Goal: Purchase product/service

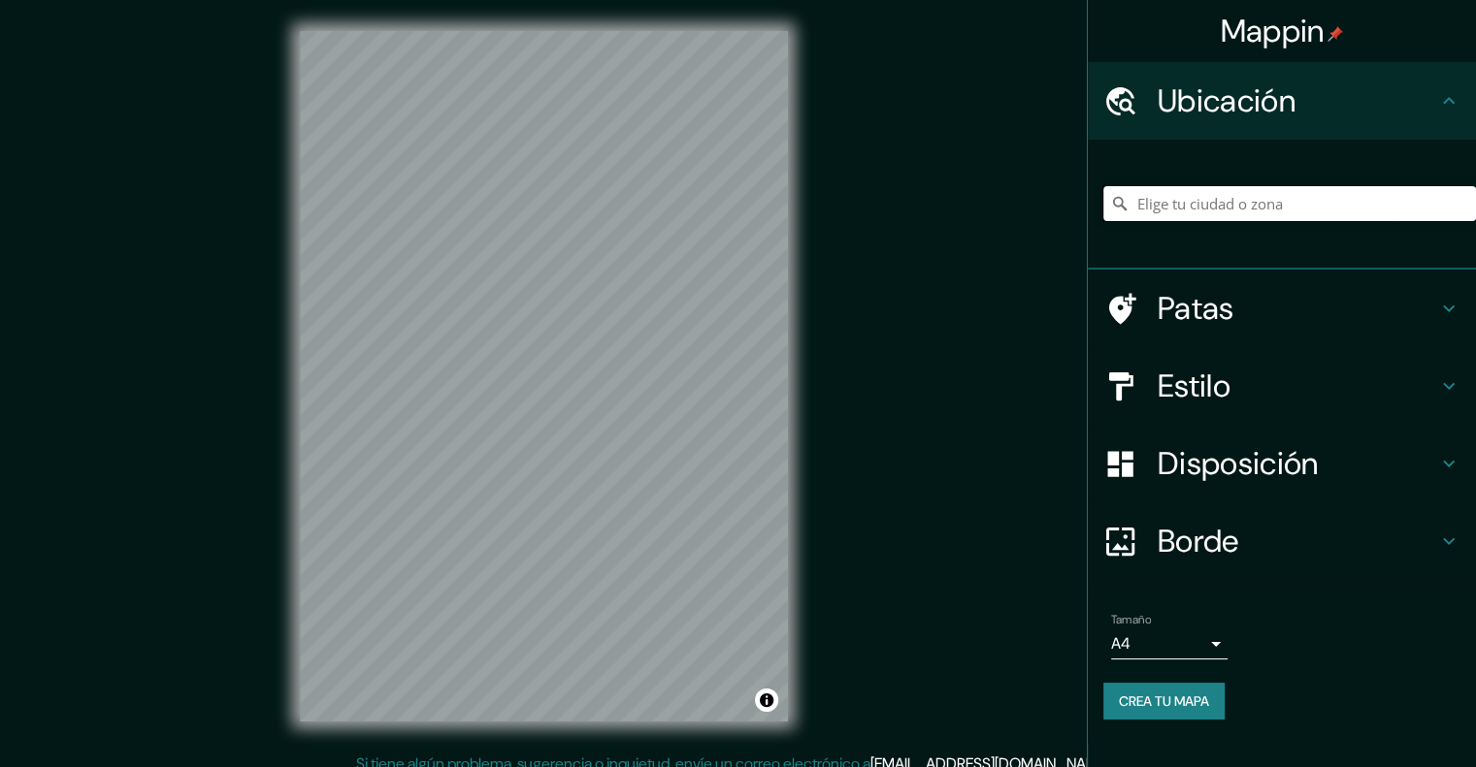
click at [1194, 205] on input "Elige tu ciudad o zona" at bounding box center [1289, 203] width 373 height 35
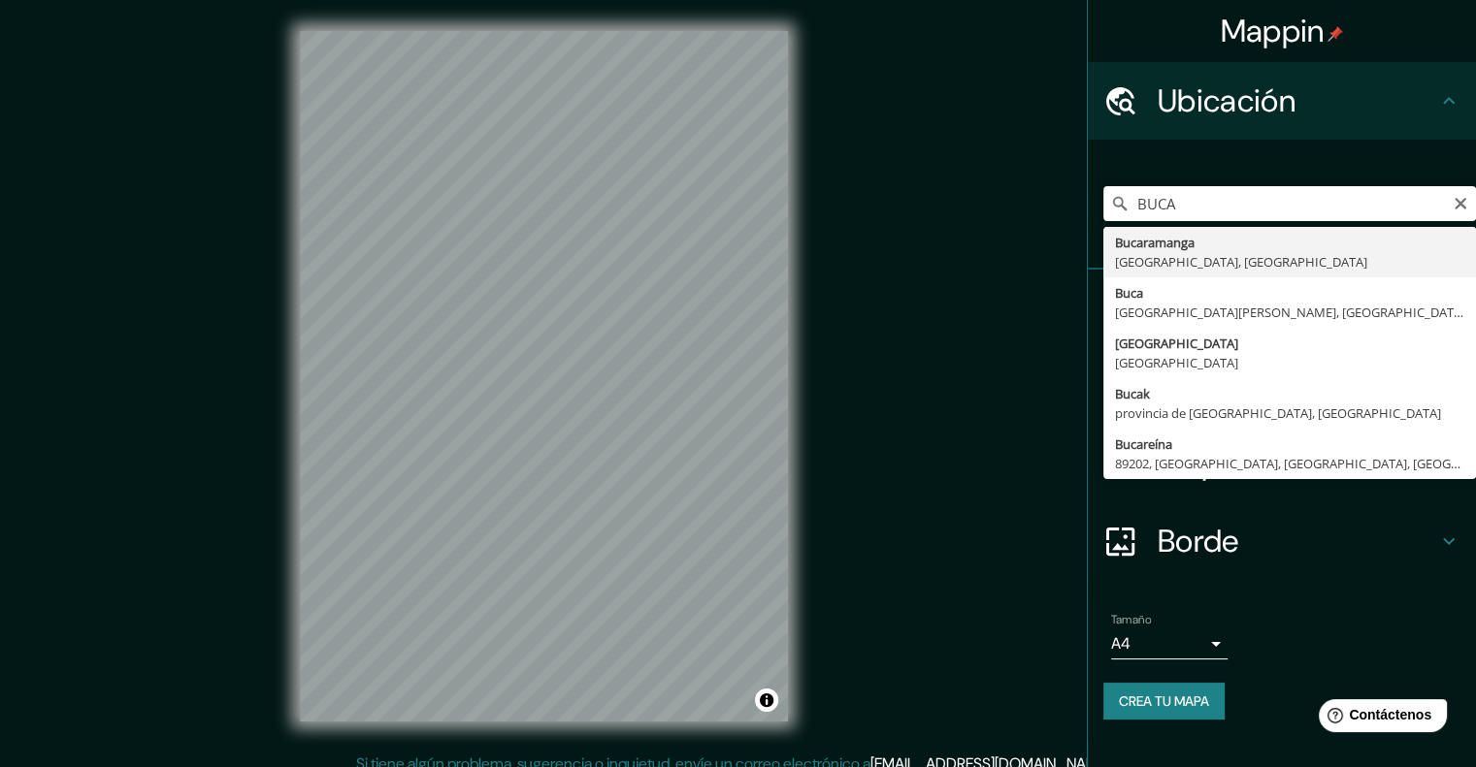
type input "Bucaramanga, [GEOGRAPHIC_DATA], [GEOGRAPHIC_DATA]"
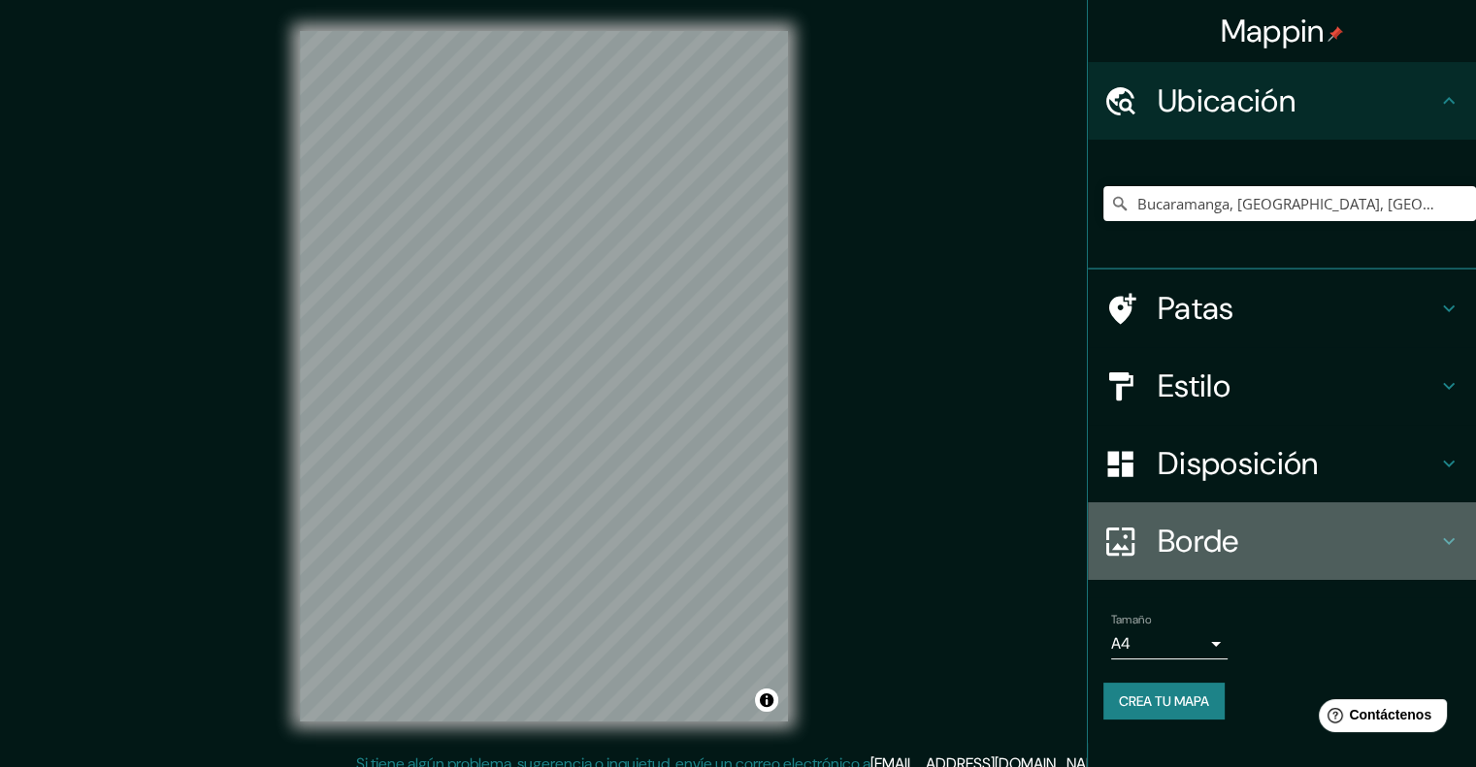
click at [1241, 531] on h4 "Borde" at bounding box center [1296, 541] width 279 height 39
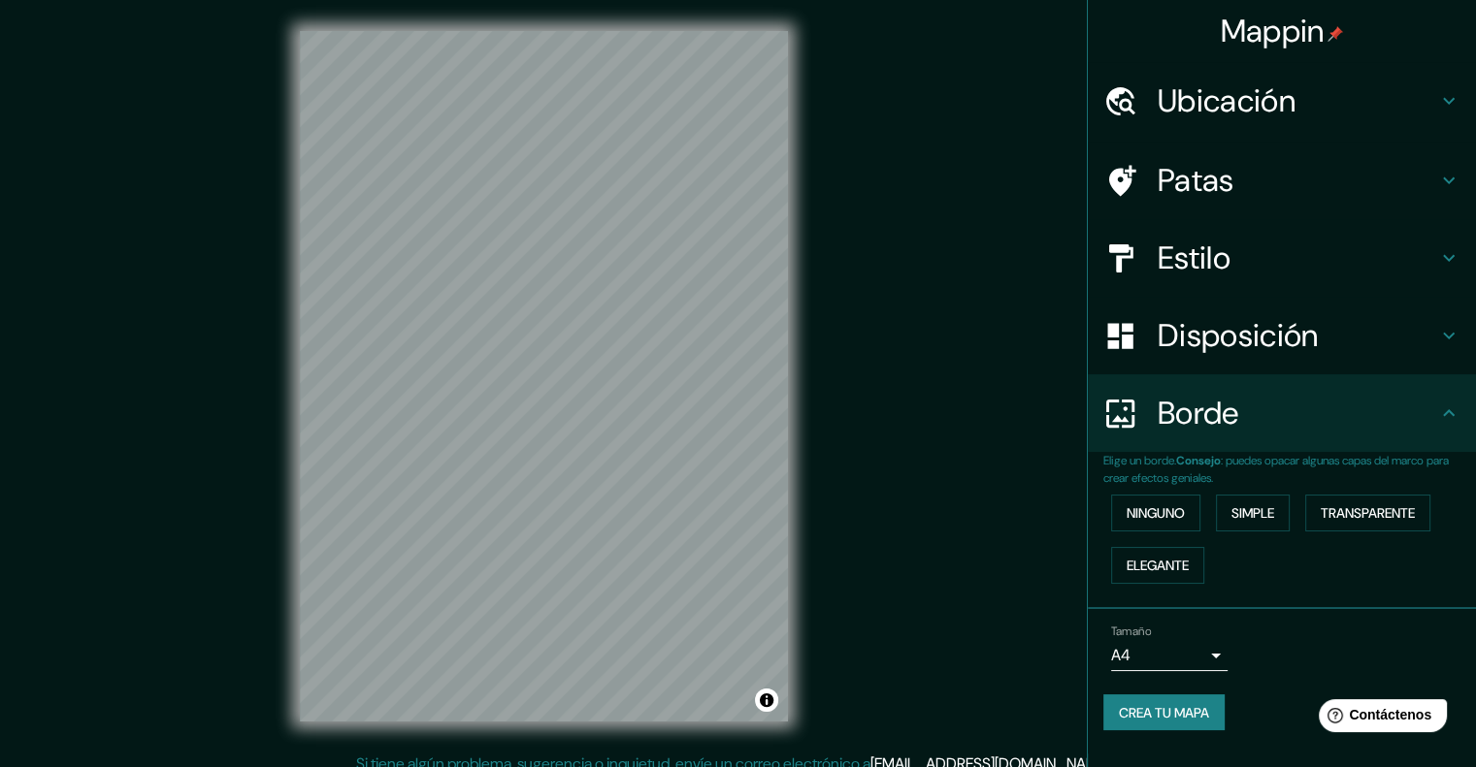
click at [1252, 324] on font "Disposición" at bounding box center [1237, 335] width 160 height 41
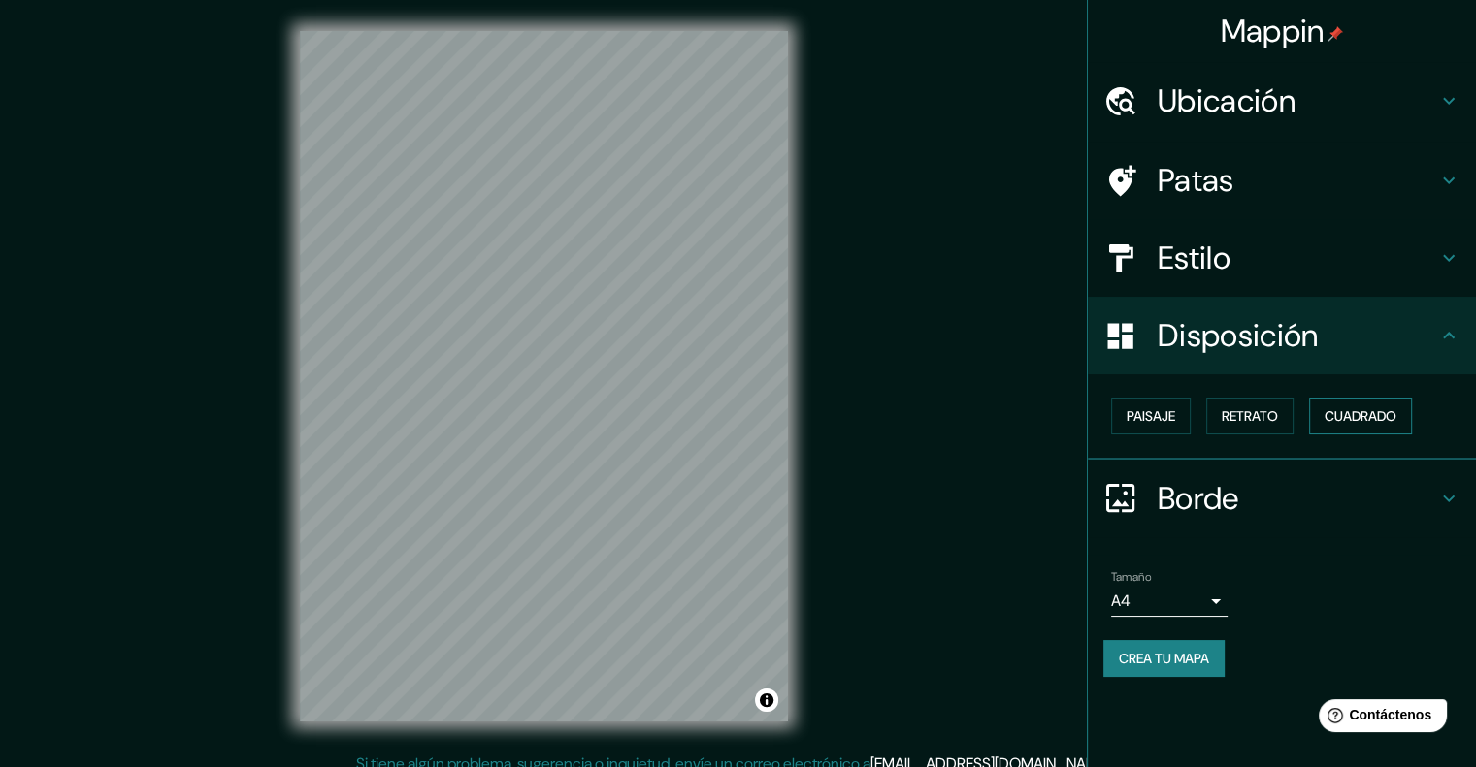
click at [1377, 415] on font "Cuadrado" at bounding box center [1360, 415] width 72 height 17
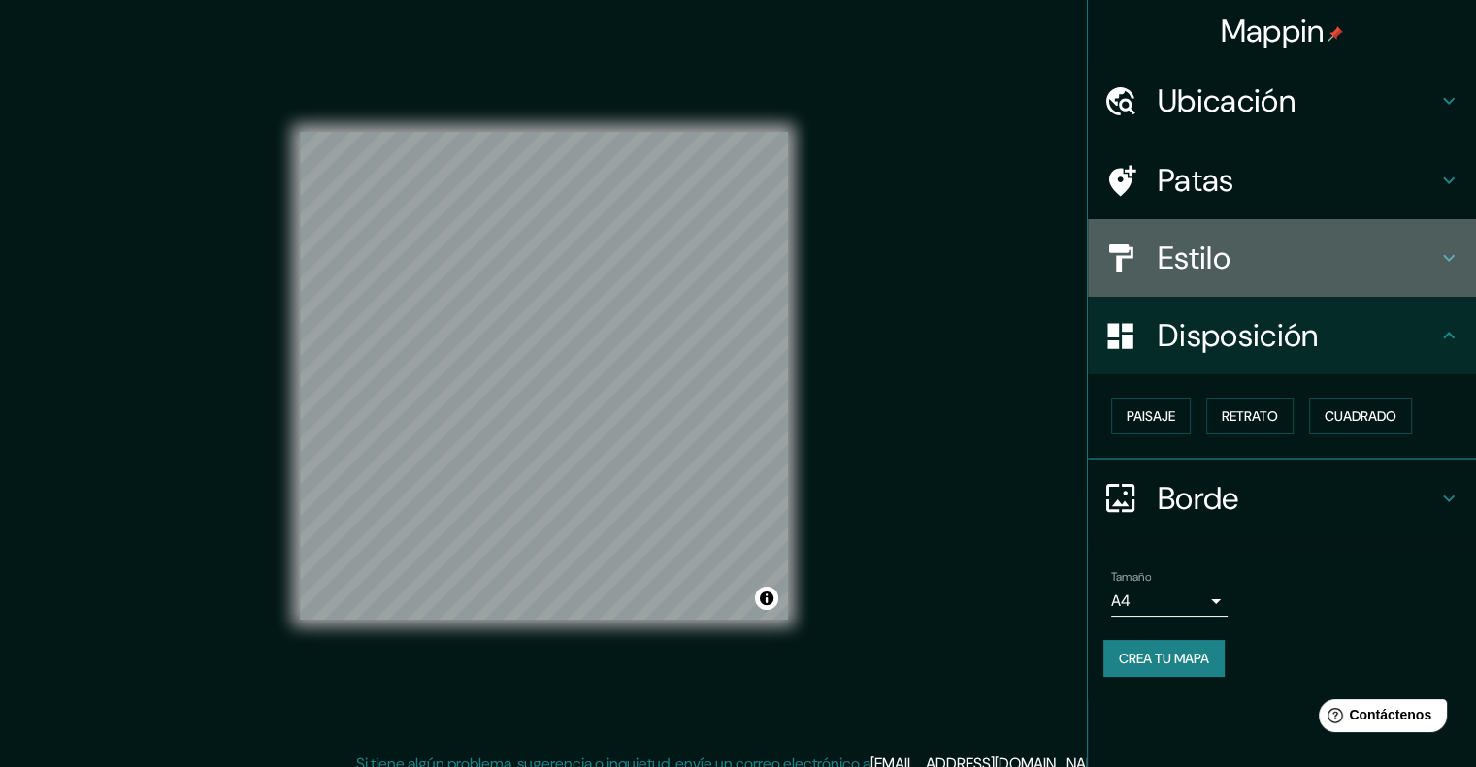
click at [1230, 252] on font "Estilo" at bounding box center [1193, 258] width 73 height 41
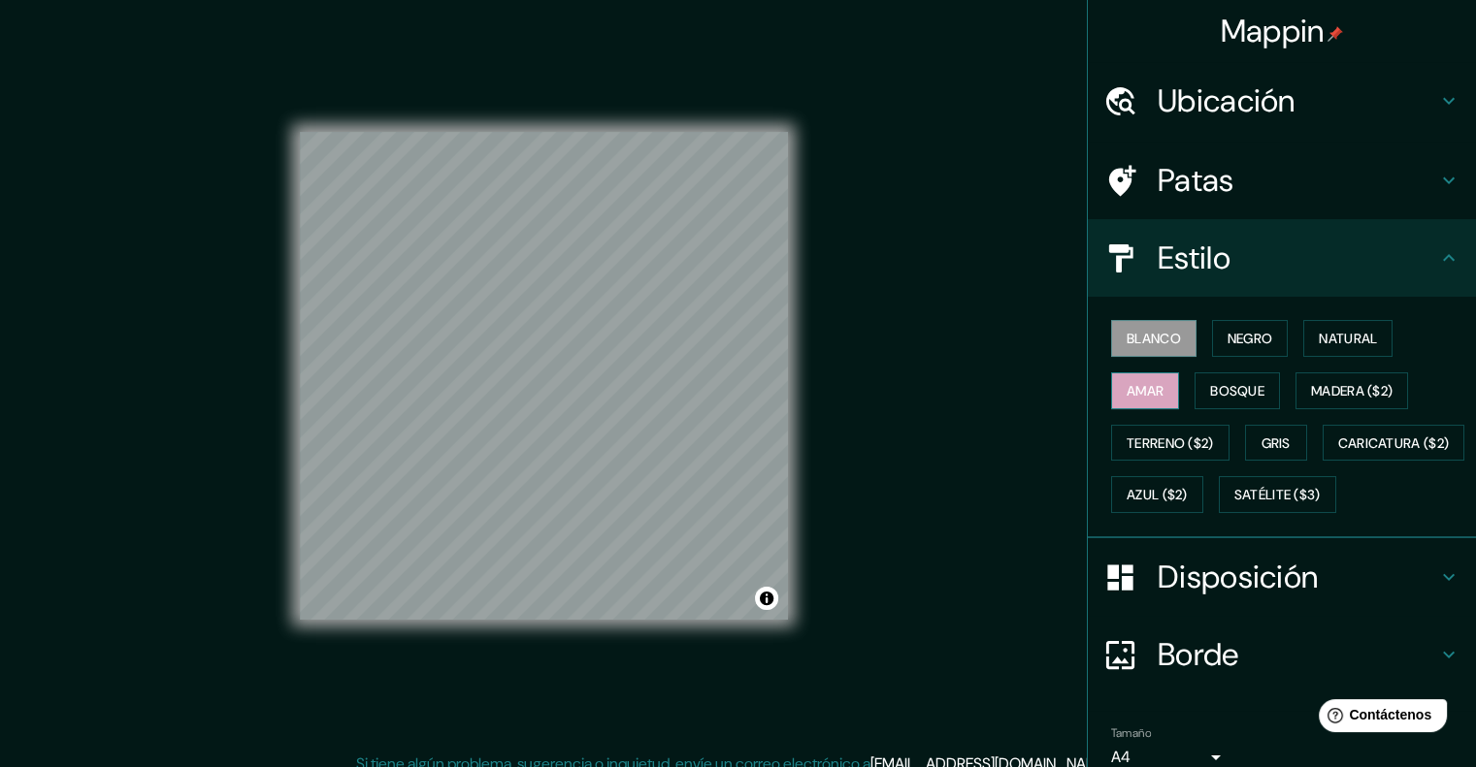
click at [1126, 397] on font "Amar" at bounding box center [1144, 390] width 37 height 17
click at [1210, 387] on font "Bosque" at bounding box center [1237, 390] width 54 height 17
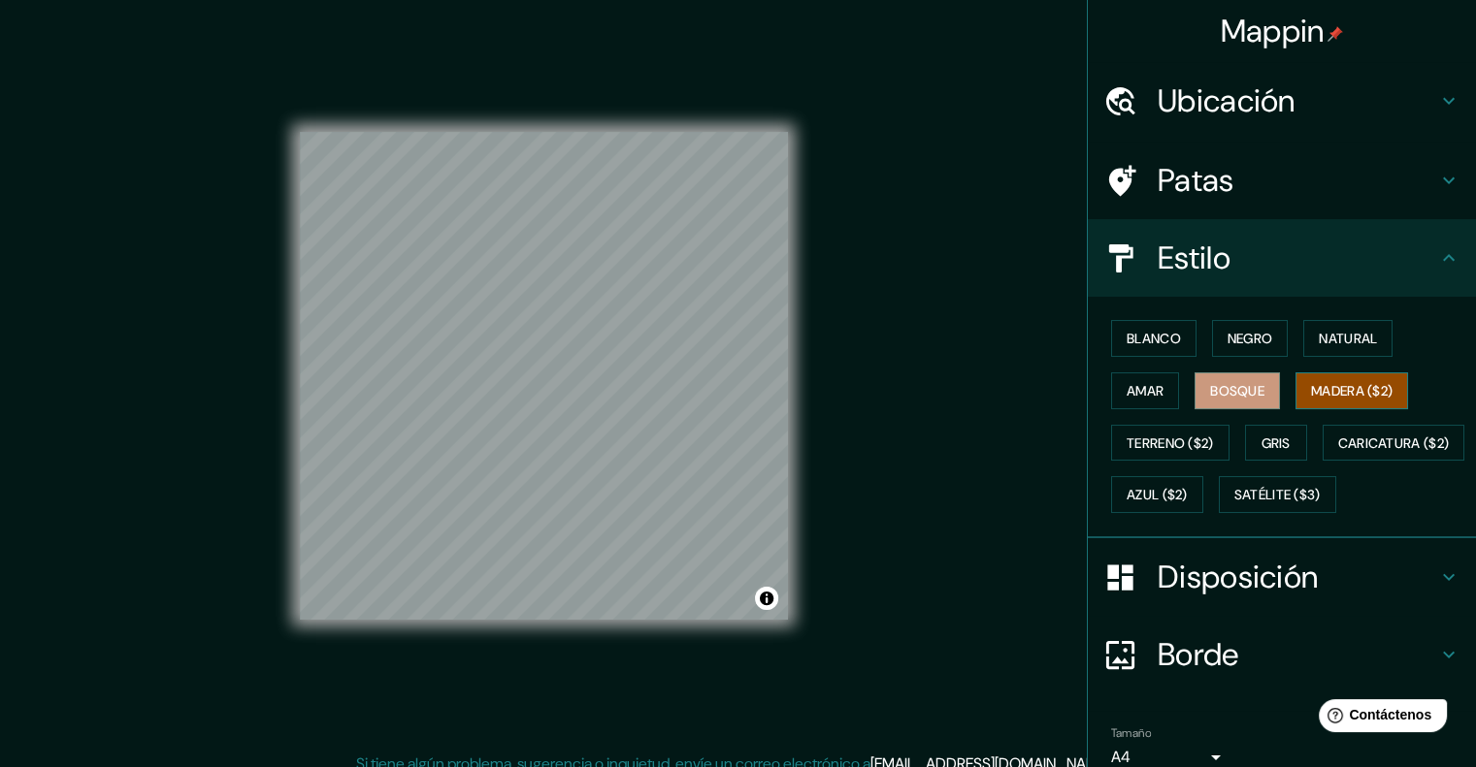
click at [1295, 396] on button "Madera ($2)" at bounding box center [1351, 391] width 113 height 37
click at [1260, 394] on button "Bosque" at bounding box center [1236, 391] width 85 height 37
click at [1311, 393] on font "Madera ($2)" at bounding box center [1351, 390] width 81 height 17
click at [1265, 337] on button "Negro" at bounding box center [1250, 338] width 77 height 37
click at [1346, 393] on font "Madera ($2)" at bounding box center [1351, 390] width 81 height 17
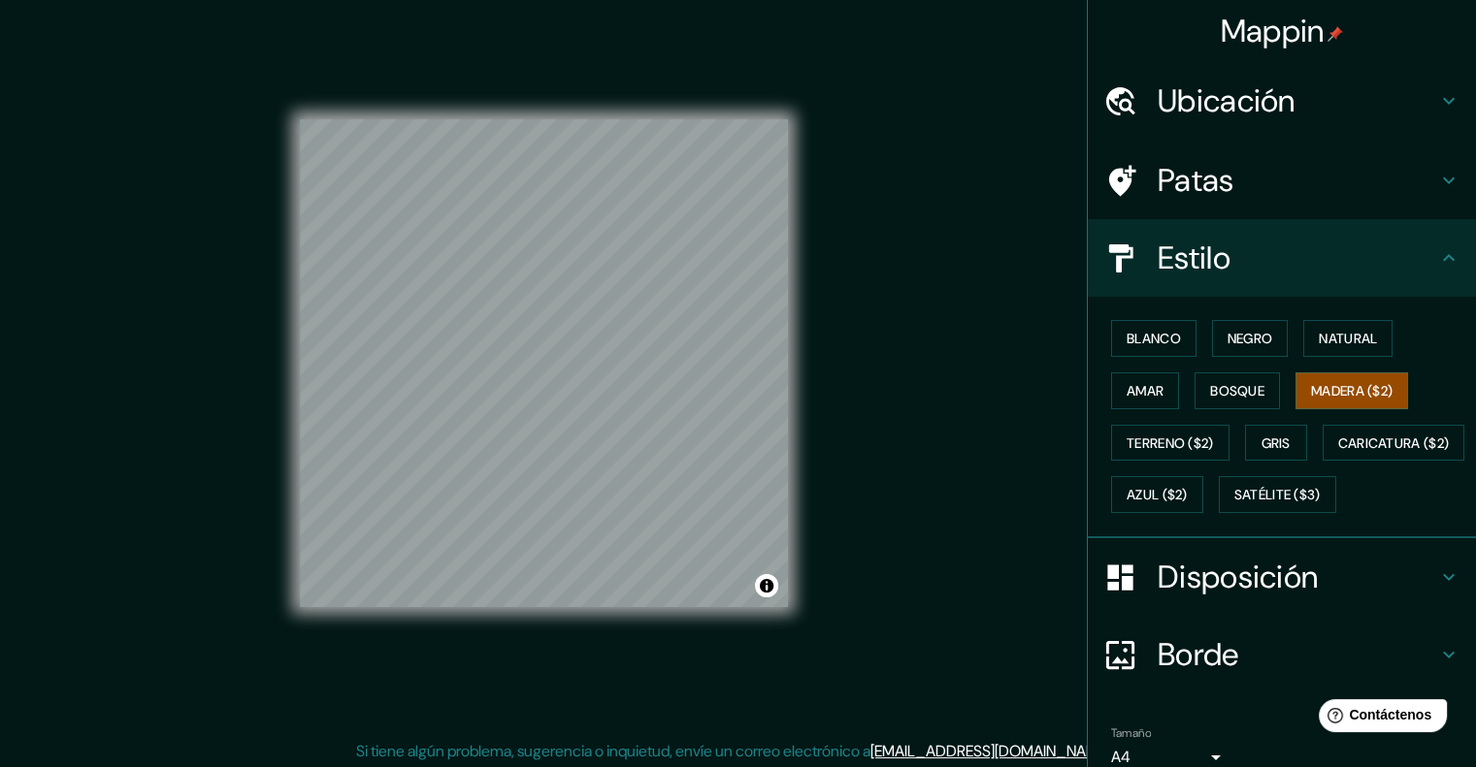
scroll to position [16, 0]
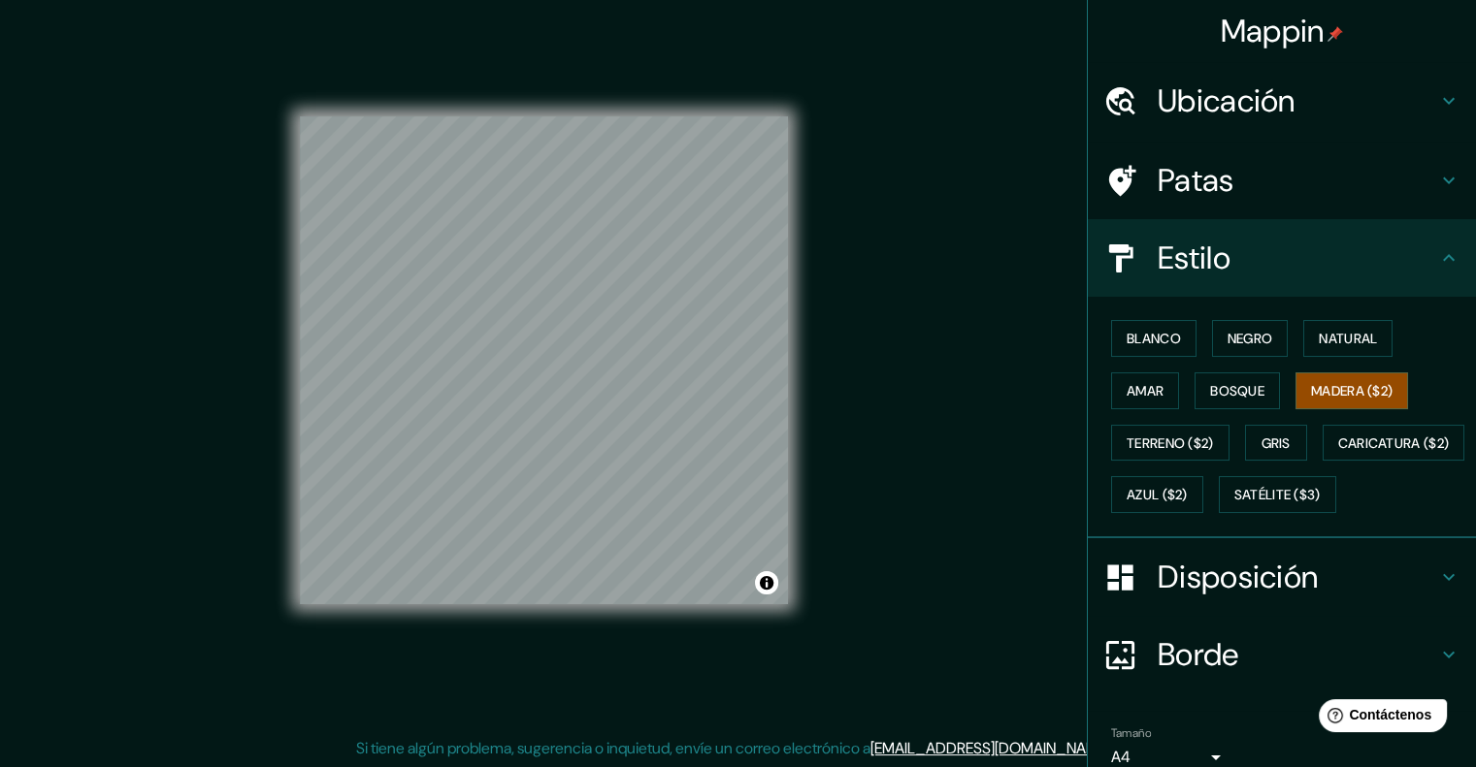
click at [264, 309] on div "Mappin Ubicación Bucaramanga, [GEOGRAPHIC_DATA], [GEOGRAPHIC_DATA] Patas Estilo…" at bounding box center [738, 376] width 1476 height 784
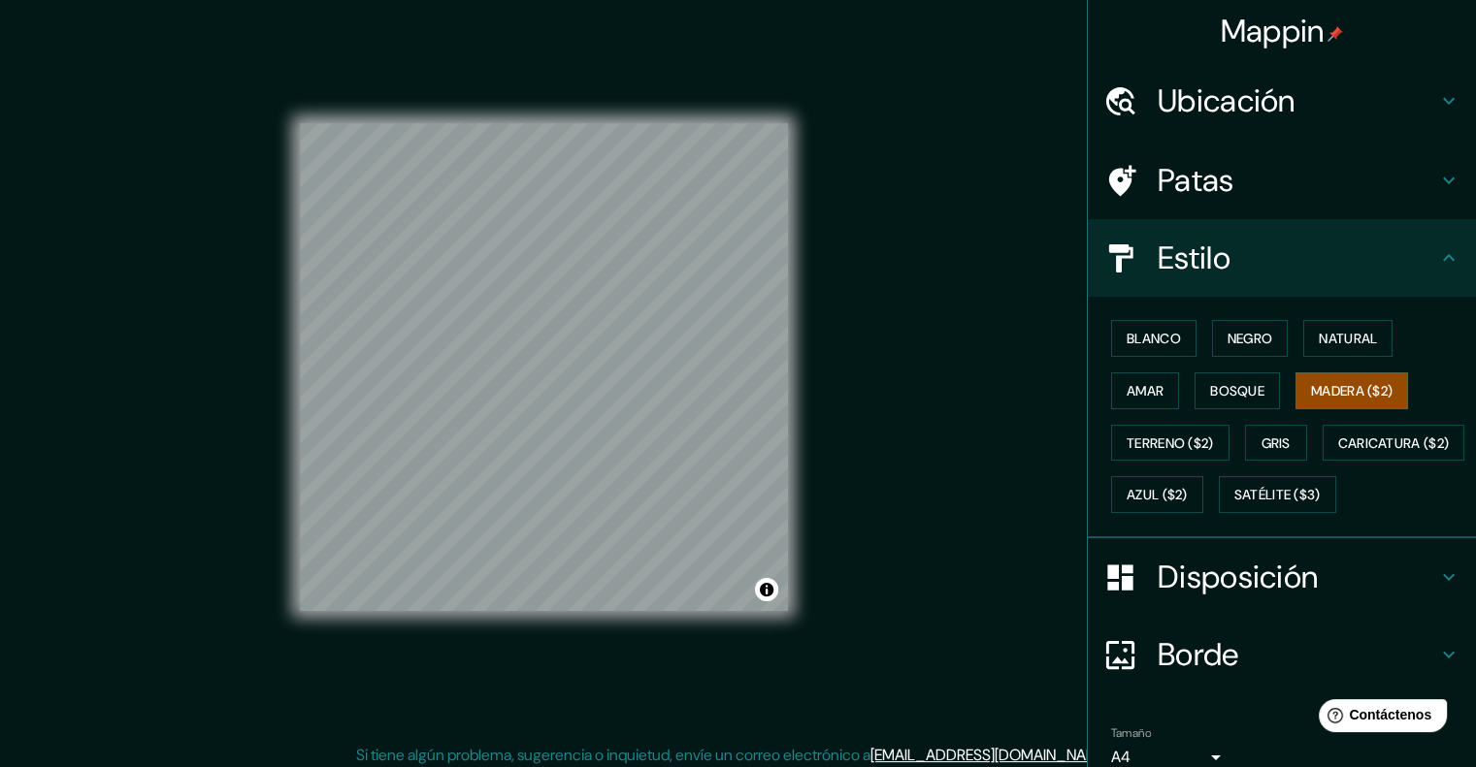
scroll to position [0, 0]
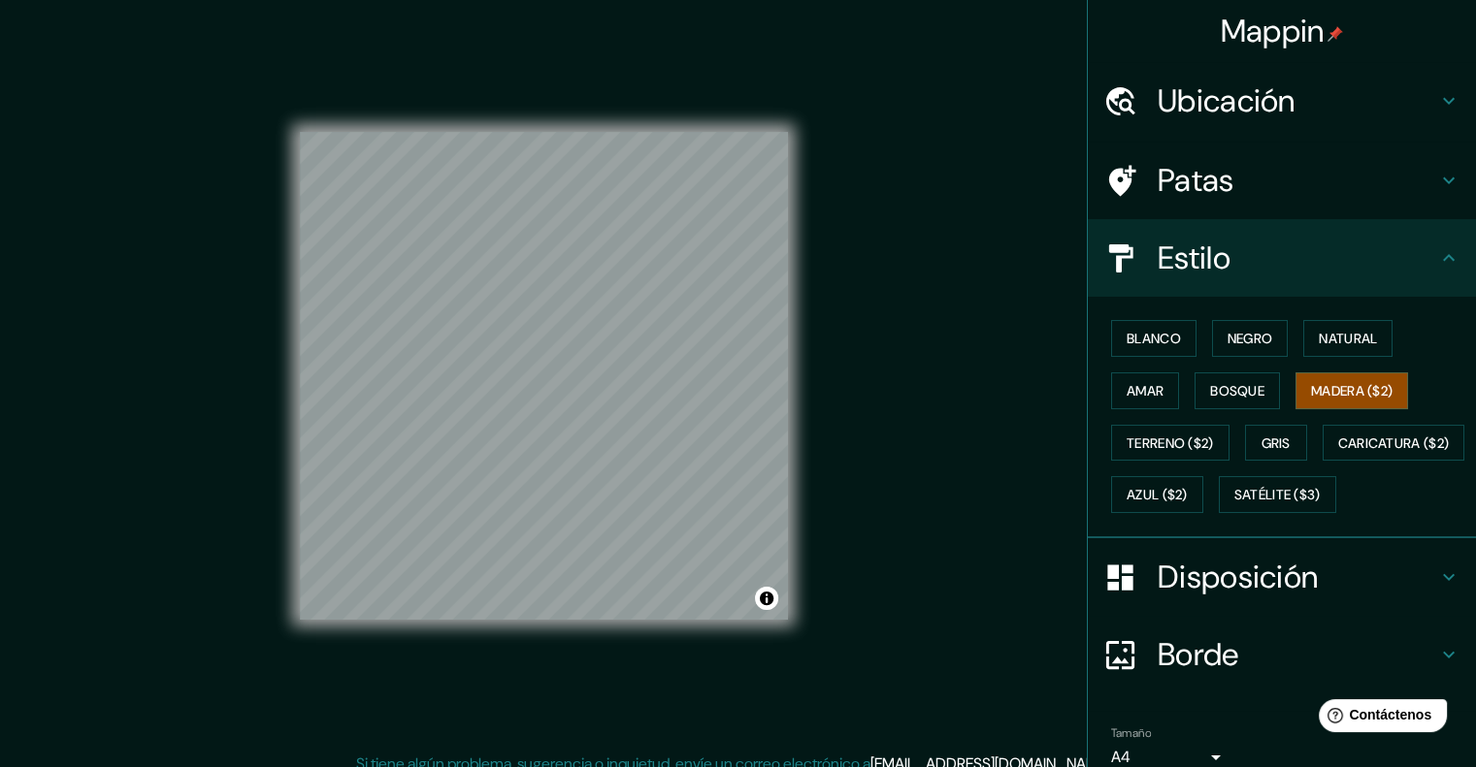
click at [244, 383] on div "Mappin Ubicación Bucaramanga, [GEOGRAPHIC_DATA], [GEOGRAPHIC_DATA] Patas Estilo…" at bounding box center [738, 392] width 1476 height 784
